Goal: Task Accomplishment & Management: Manage account settings

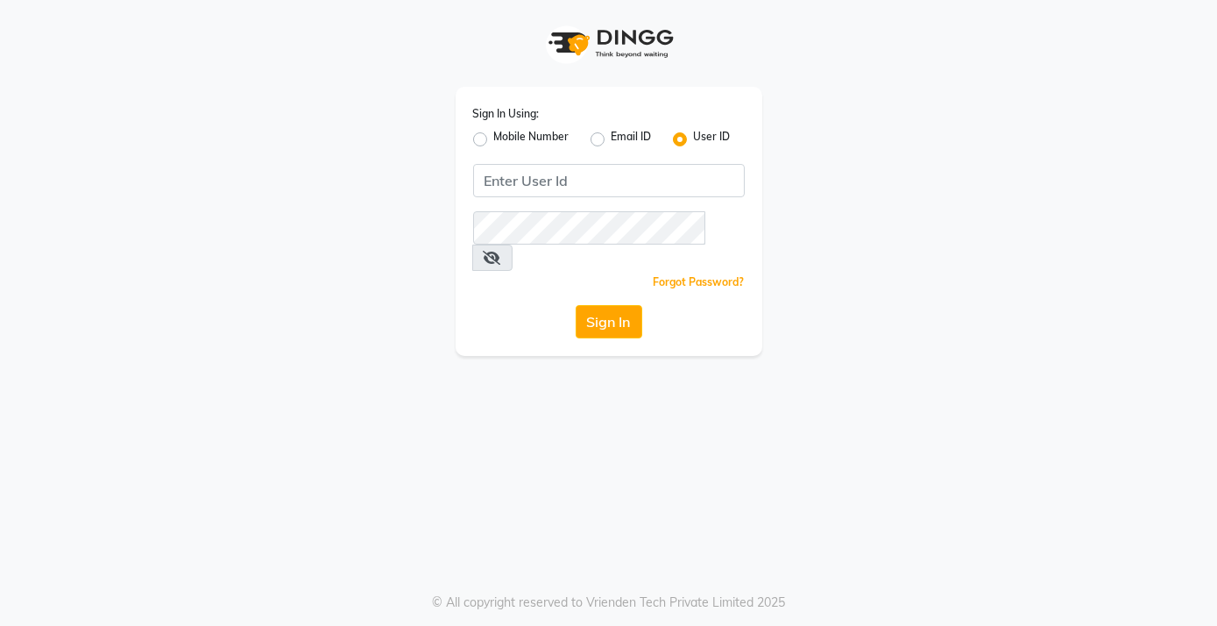
click at [606, 138] on div "Email ID" at bounding box center [621, 139] width 61 height 21
click at [612, 138] on label "Email ID" at bounding box center [632, 139] width 40 height 21
click at [612, 138] on input "Email ID" at bounding box center [617, 134] width 11 height 11
radio input "true"
radio input "false"
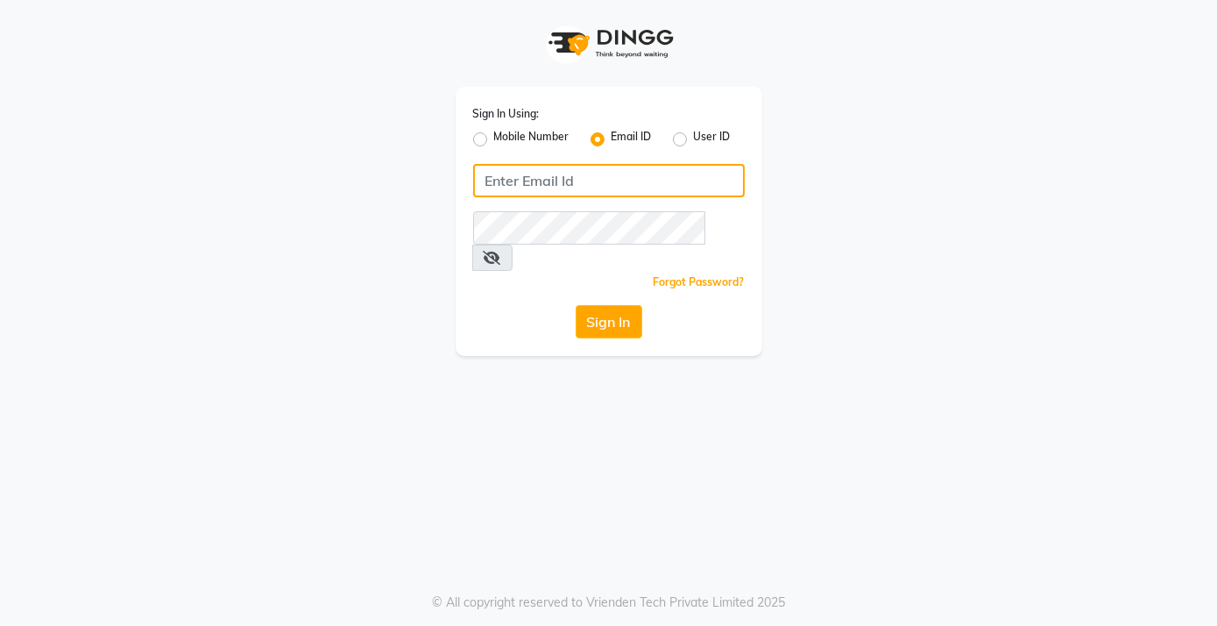
click at [573, 180] on input "Username" at bounding box center [609, 180] width 272 height 33
type input "[EMAIL_ADDRESS][DOMAIN_NAME]"
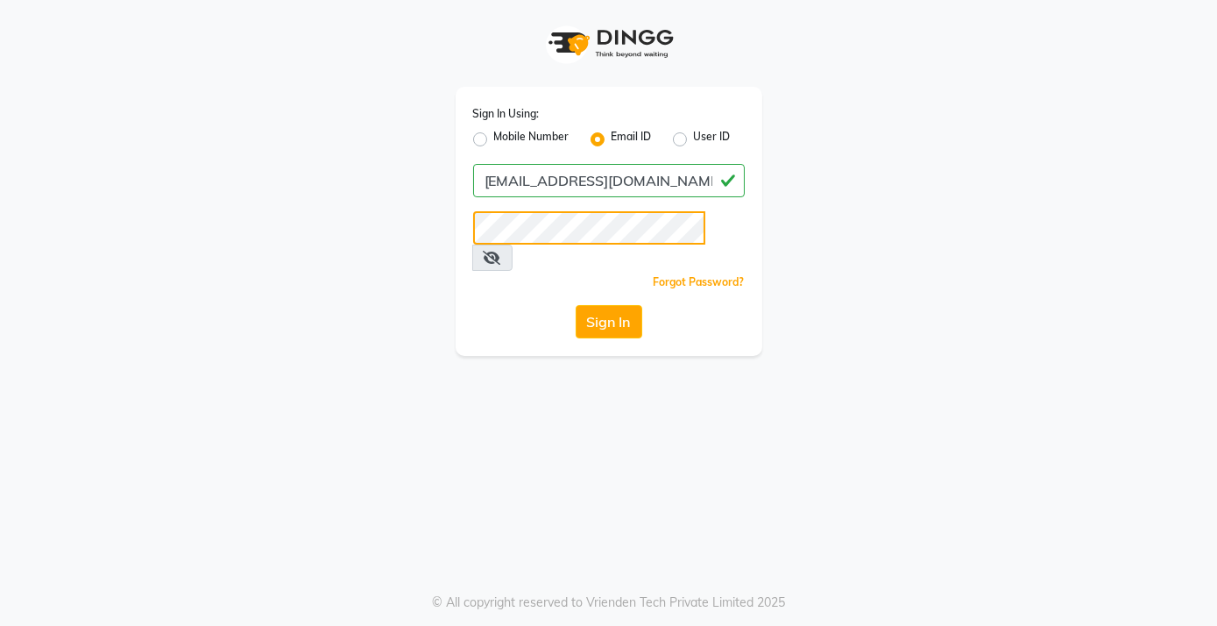
click at [576, 305] on button "Sign In" at bounding box center [609, 321] width 67 height 33
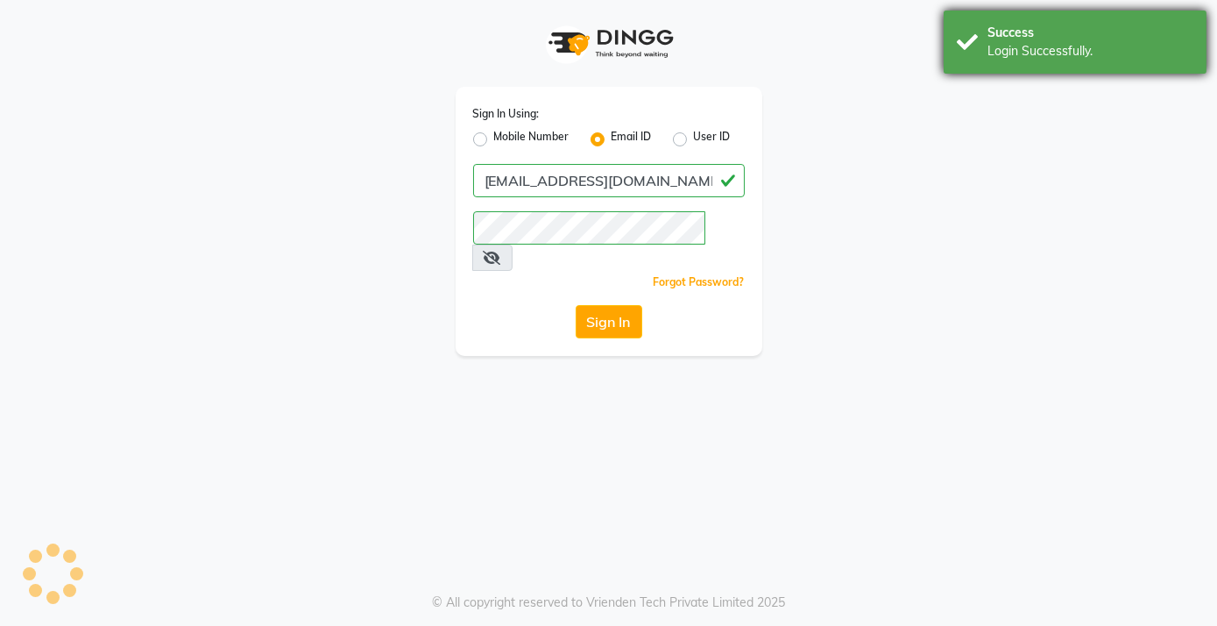
click at [993, 56] on div "Login Successfully." at bounding box center [1091, 51] width 206 height 18
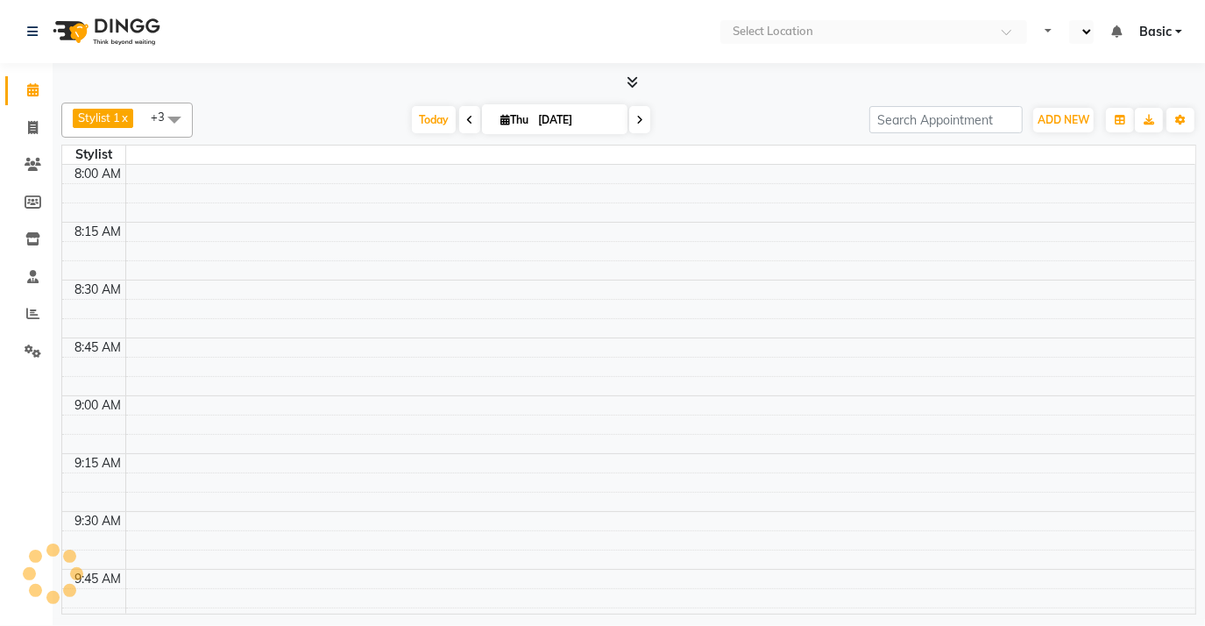
select select "en"
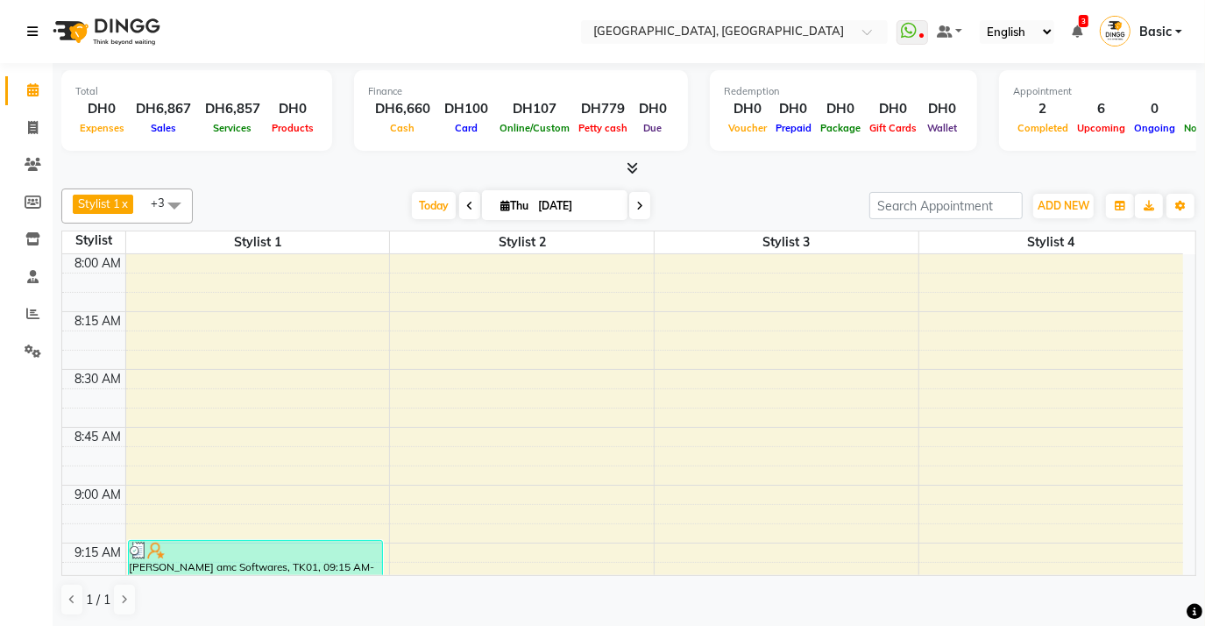
click at [28, 31] on icon at bounding box center [32, 31] width 11 height 12
